Goal: Navigation & Orientation: Find specific page/section

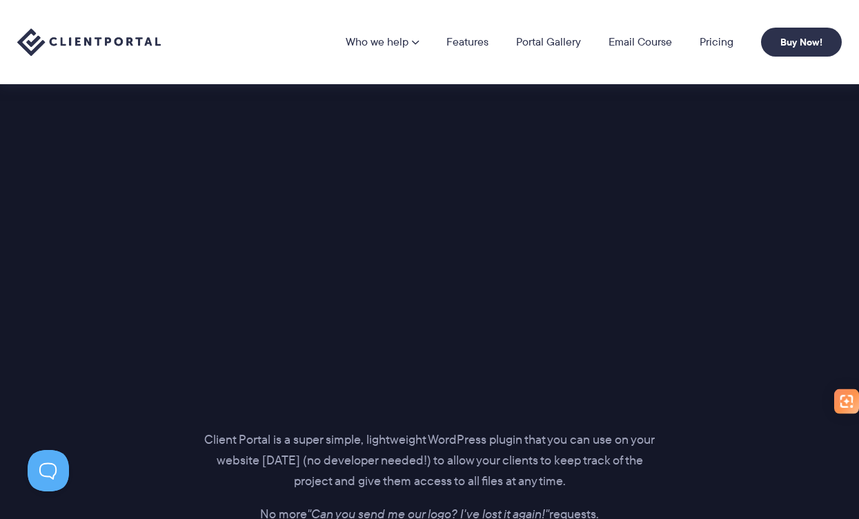
scroll to position [1926, 0]
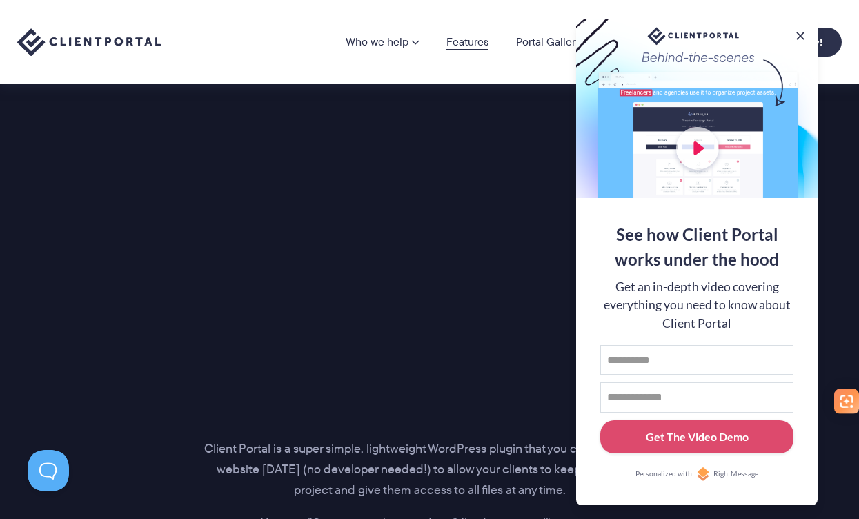
click at [468, 43] on link "Features" at bounding box center [467, 42] width 42 height 11
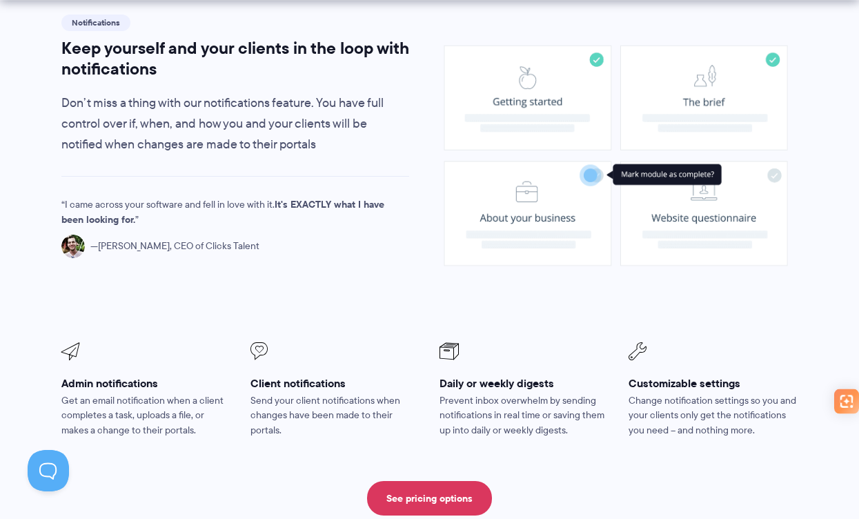
scroll to position [1113, 0]
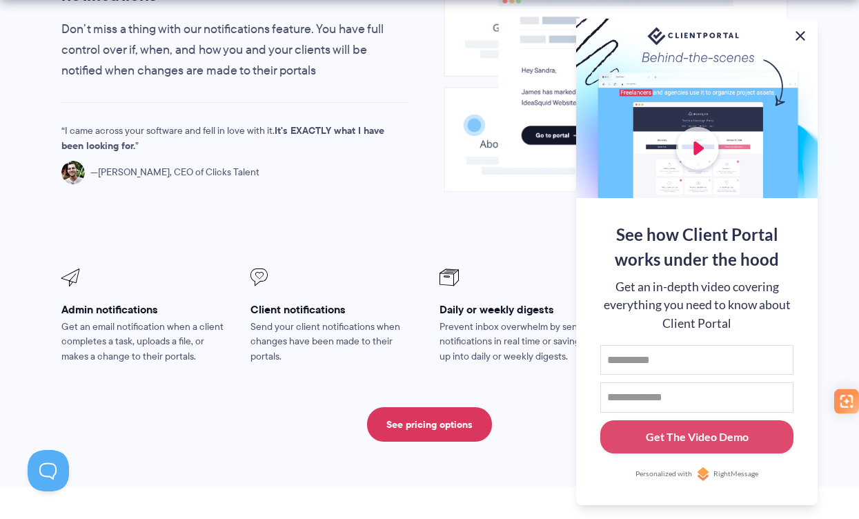
click at [797, 31] on button at bounding box center [800, 36] width 17 height 17
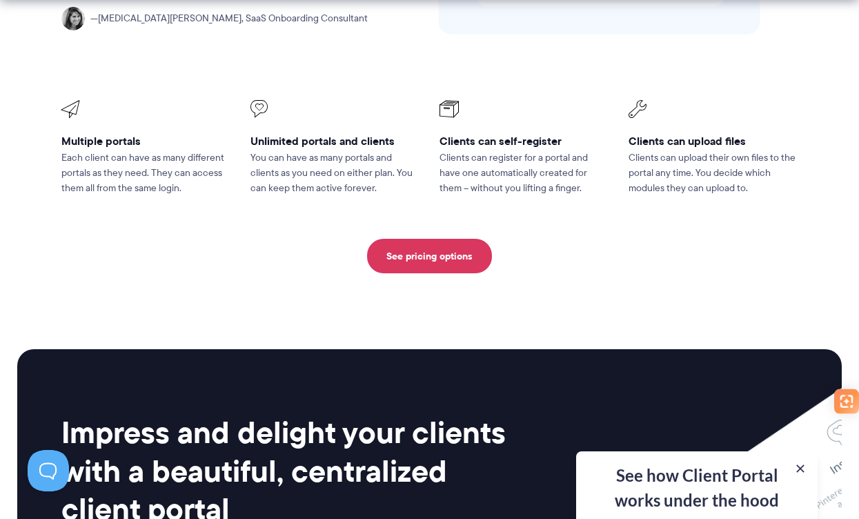
scroll to position [3177, 0]
